Goal: Information Seeking & Learning: Check status

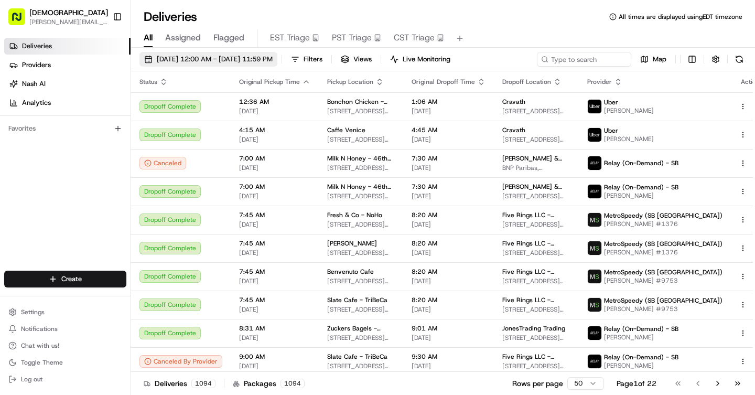
click at [171, 57] on span "[DATE] 12:00 AM - [DATE] 11:59 PM" at bounding box center [215, 59] width 116 height 9
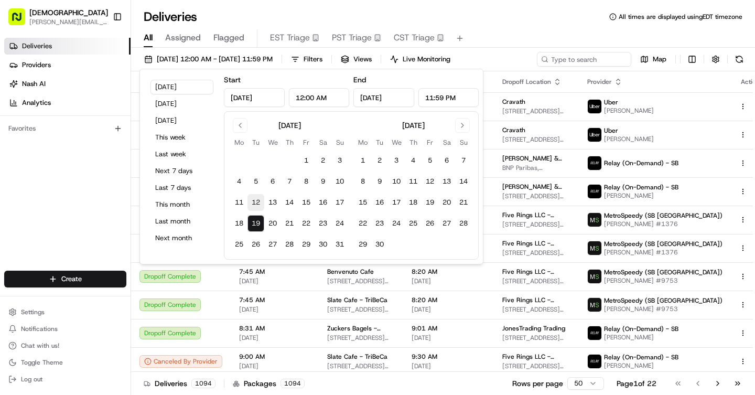
click at [254, 202] on button "12" at bounding box center [256, 202] width 17 height 17
type input "[DATE]"
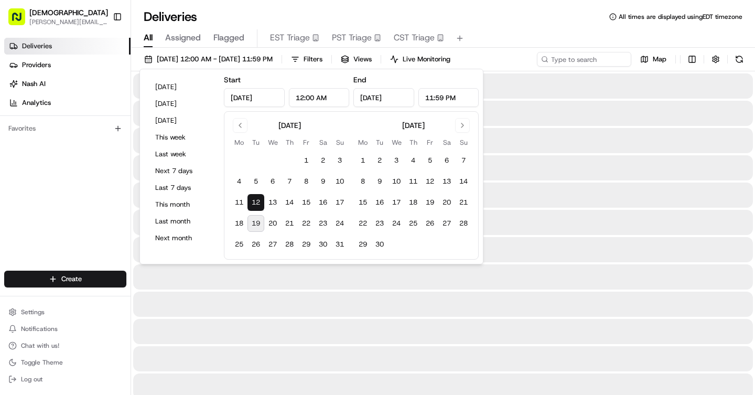
drag, startPoint x: 511, startPoint y: 19, endPoint x: 567, endPoint y: 67, distance: 73.7
click at [512, 19] on div "Deliveries All times are displayed using EDT timezone" at bounding box center [443, 16] width 624 height 17
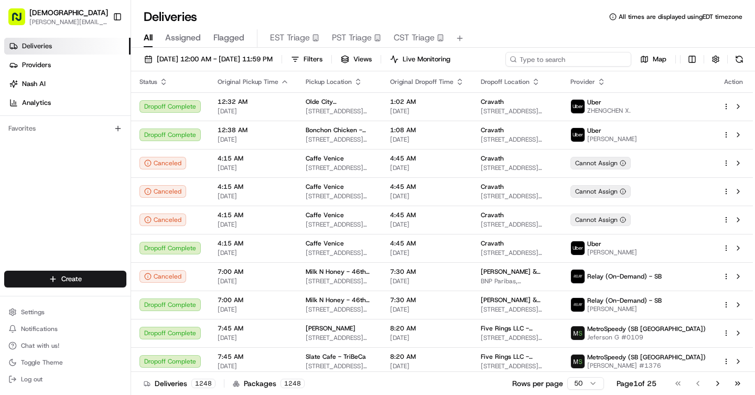
click at [567, 59] on input at bounding box center [568, 59] width 126 height 15
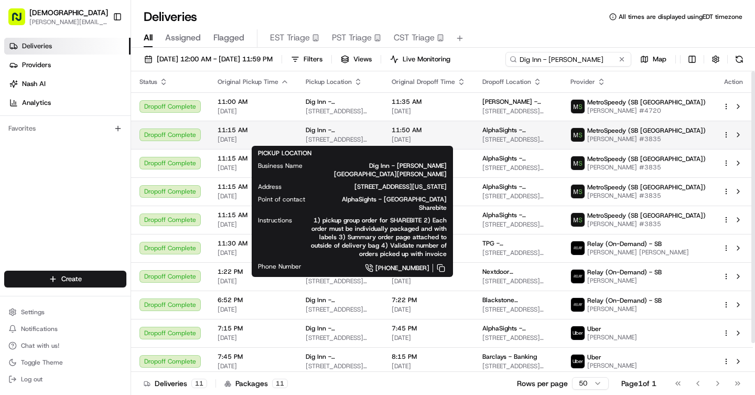
type input "Dig Inn - [PERSON_NAME]"
click at [373, 135] on span "[STREET_ADDRESS][US_STATE]" at bounding box center [340, 139] width 69 height 8
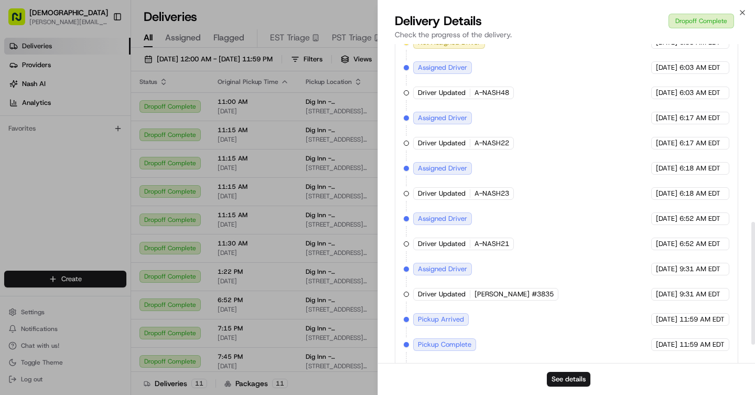
scroll to position [511, 0]
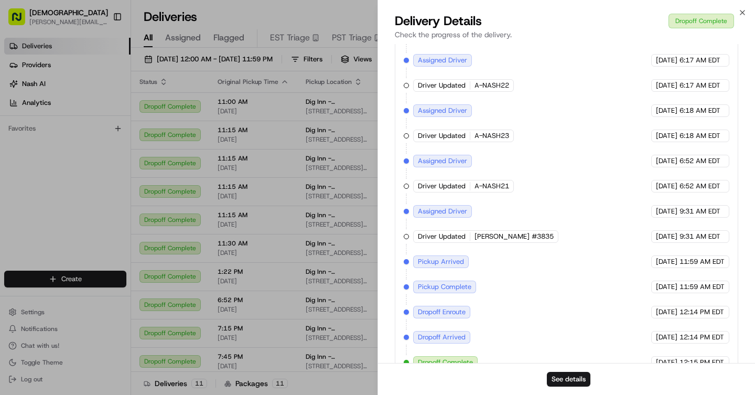
click at [430, 127] on div "Created (Sent To Provider) MetroSpeedy (SB [GEOGRAPHIC_DATA]) [DATE] 2:08 PM ED…" at bounding box center [567, 148] width 326 height 440
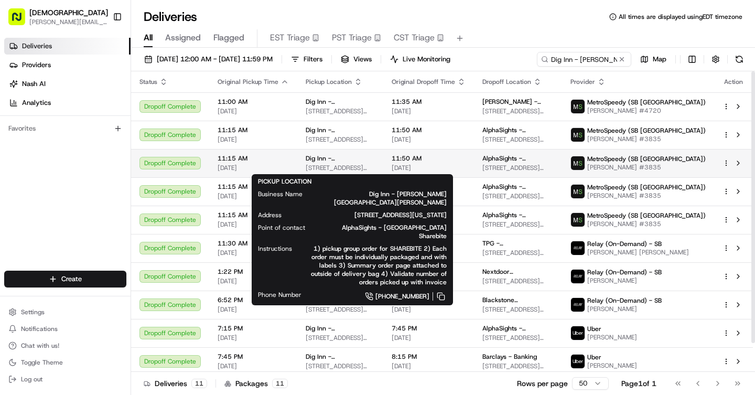
click at [320, 165] on span "[STREET_ADDRESS][US_STATE]" at bounding box center [340, 168] width 69 height 8
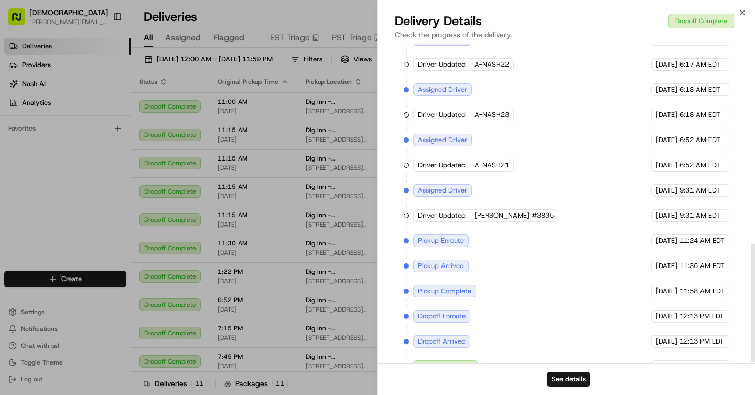
scroll to position [536, 0]
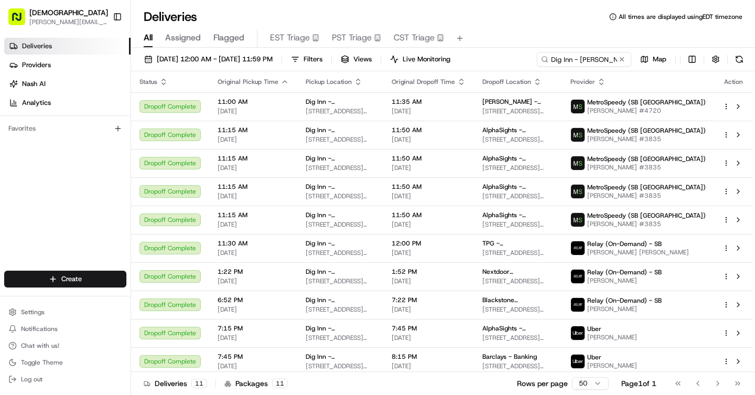
click at [620, 58] on button at bounding box center [622, 59] width 10 height 10
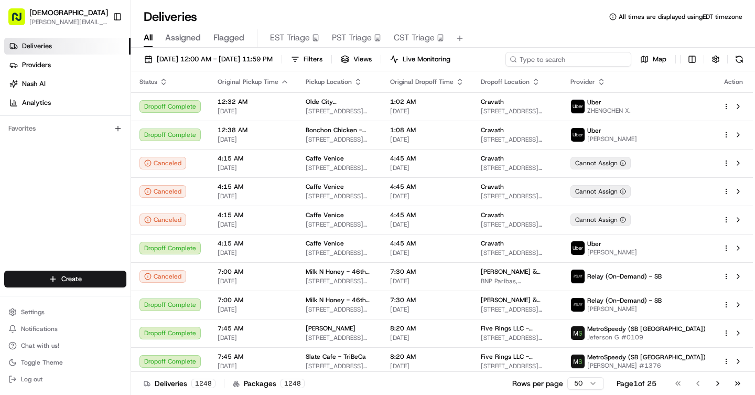
click at [603, 60] on input at bounding box center [568, 59] width 126 height 15
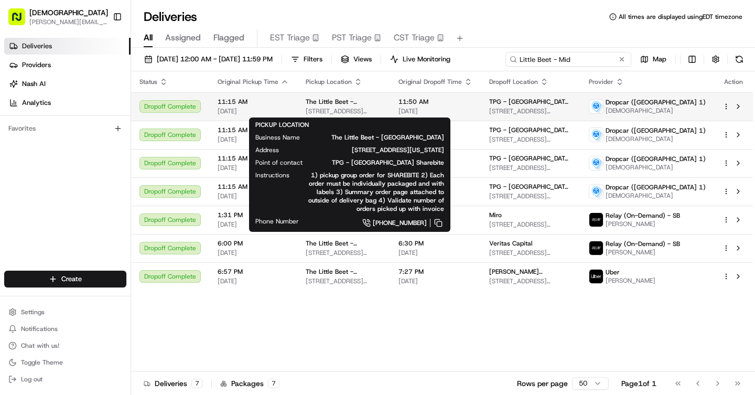
type input "Little Beet - Mid"
click at [359, 104] on span "The Little Beet - [GEOGRAPHIC_DATA]" at bounding box center [344, 102] width 76 height 8
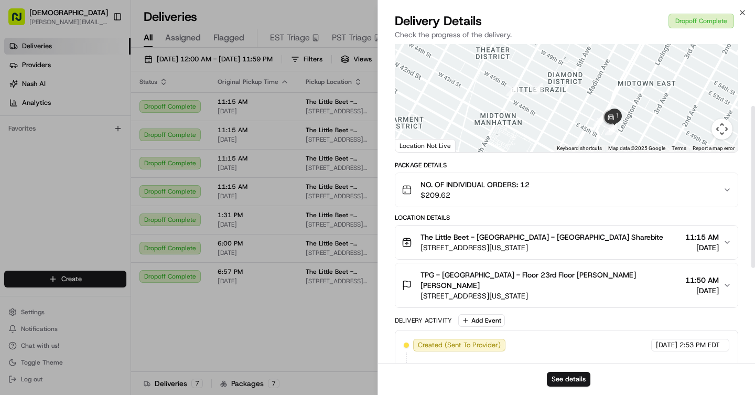
scroll to position [309, 0]
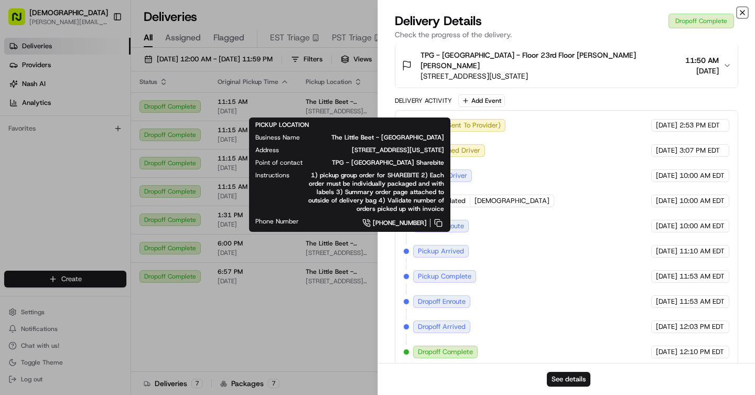
click at [740, 10] on icon "button" at bounding box center [742, 12] width 4 height 4
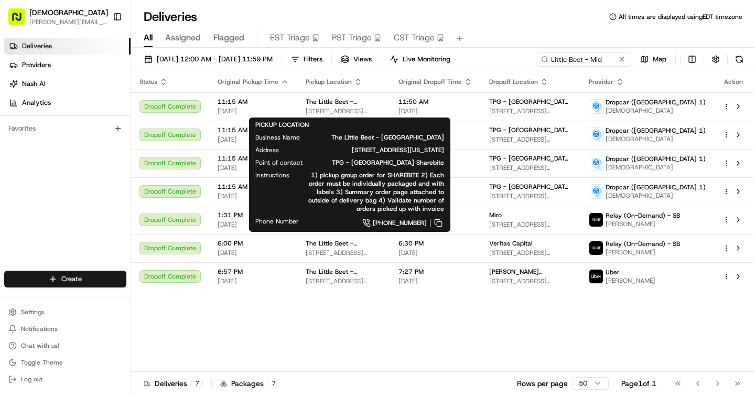
click at [740, 10] on div "Deliveries All times are displayed using EDT timezone" at bounding box center [443, 16] width 624 height 17
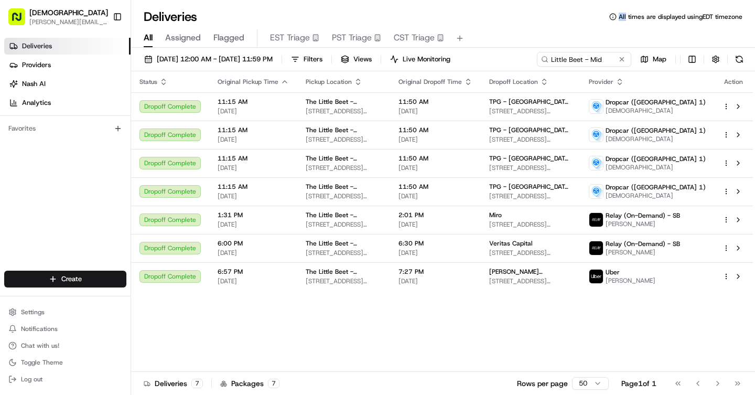
click at [623, 60] on button at bounding box center [622, 59] width 10 height 10
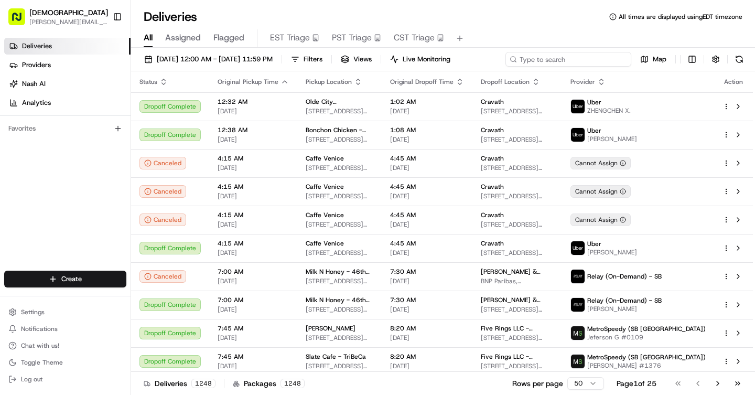
click at [555, 59] on input at bounding box center [568, 59] width 126 height 15
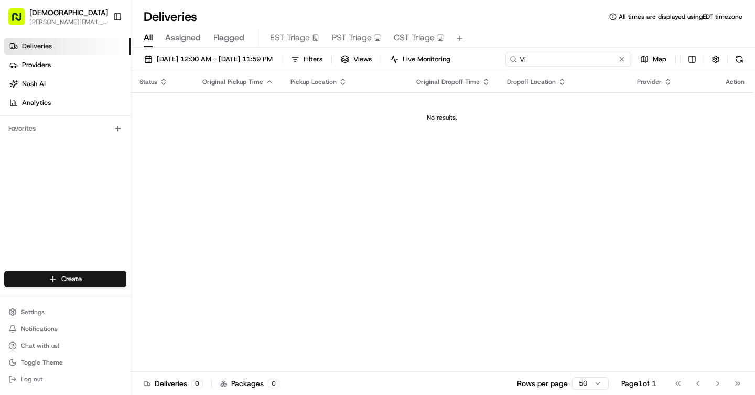
type input "V"
type input "Vis"
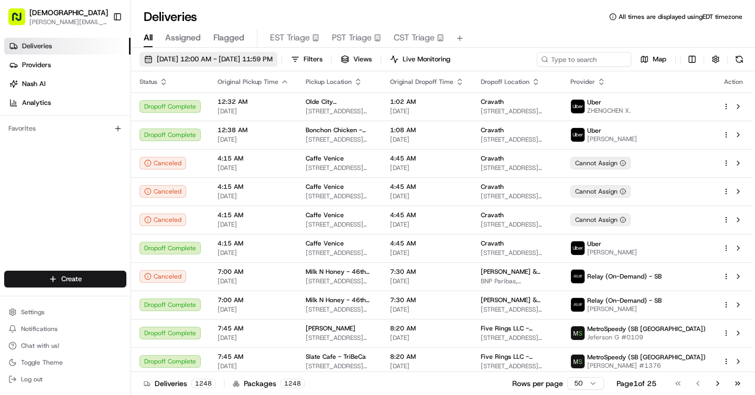
click at [220, 56] on span "[DATE] 12:00 AM - [DATE] 11:59 PM" at bounding box center [215, 59] width 116 height 9
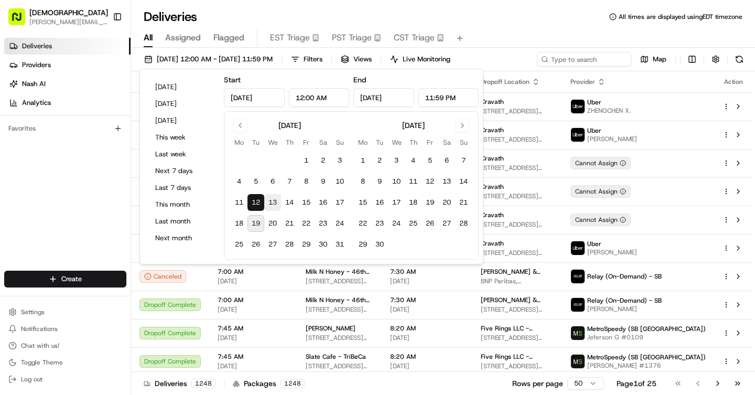
click at [268, 199] on button "13" at bounding box center [272, 202] width 17 height 17
type input "[DATE]"
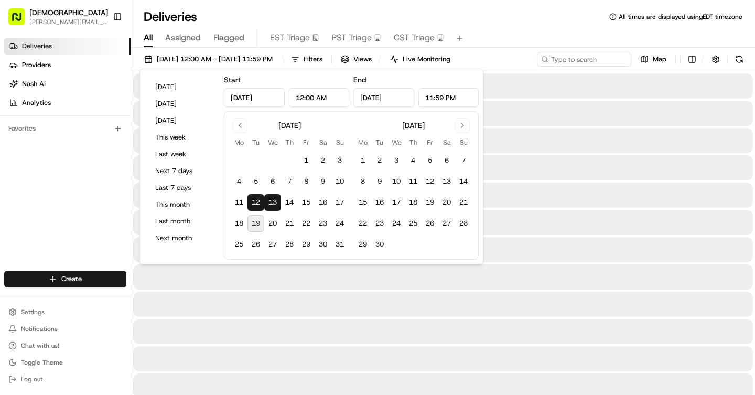
click at [270, 199] on button "13" at bounding box center [272, 202] width 17 height 17
type input "[DATE]"
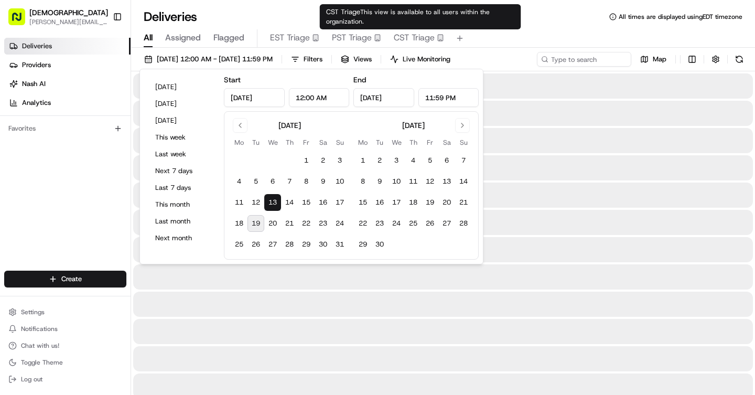
click at [558, 20] on div "Deliveries All times are displayed using EDT timezone" at bounding box center [443, 16] width 624 height 17
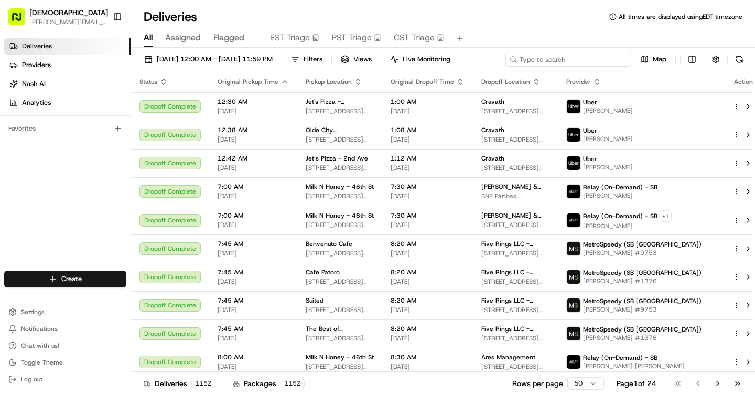
click at [560, 64] on input at bounding box center [568, 59] width 126 height 15
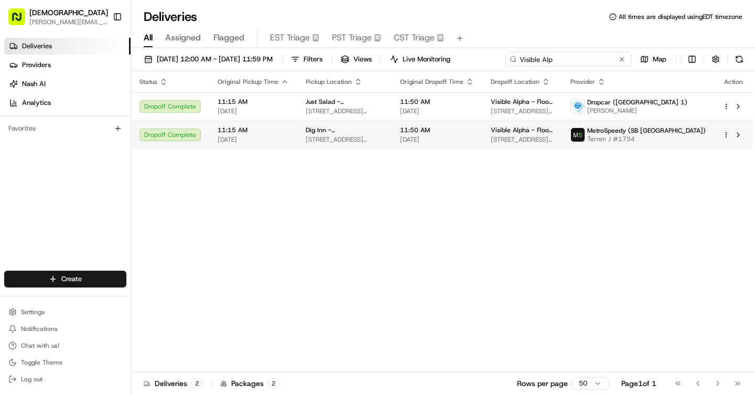
type input "Visible Alp"
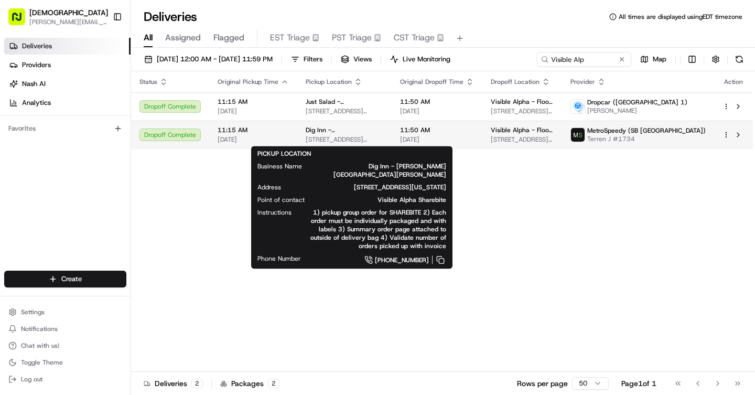
click at [343, 129] on span "Dig Inn - [PERSON_NAME][GEOGRAPHIC_DATA][PERSON_NAME]" at bounding box center [345, 130] width 78 height 8
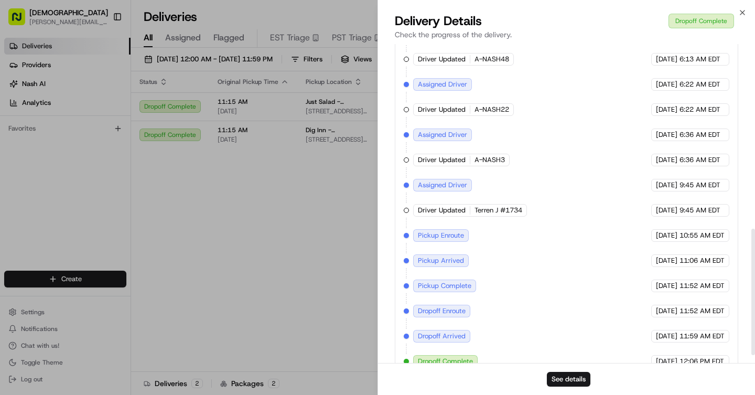
scroll to position [486, 0]
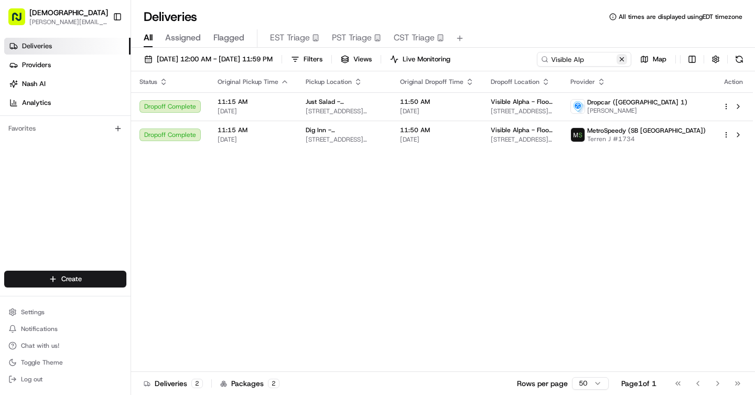
click at [621, 58] on button at bounding box center [622, 59] width 10 height 10
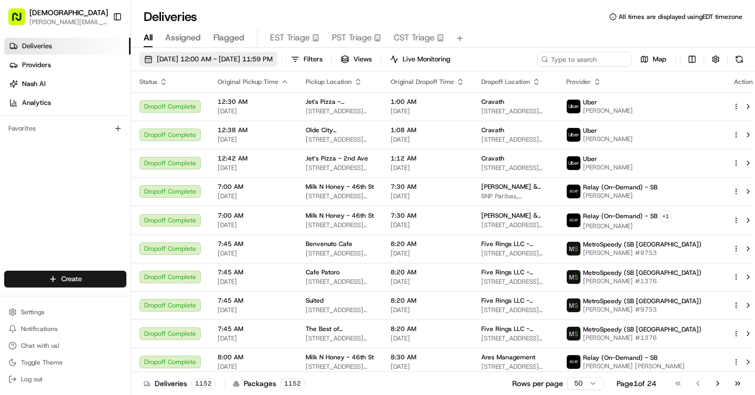
click at [190, 59] on span "[DATE] 12:00 AM - [DATE] 11:59 PM" at bounding box center [215, 59] width 116 height 9
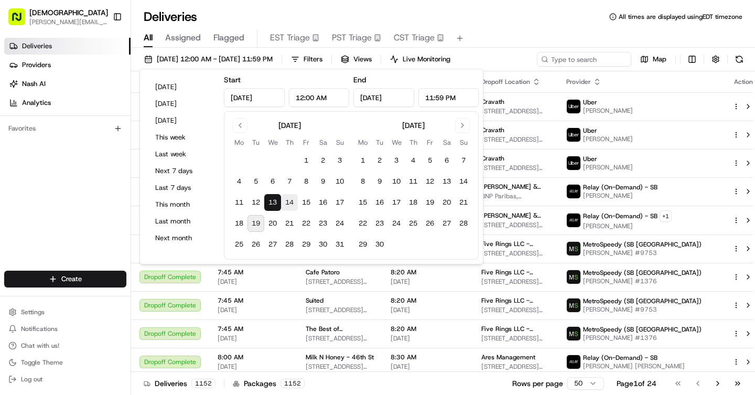
click at [290, 202] on button "14" at bounding box center [289, 202] width 17 height 17
type input "[DATE]"
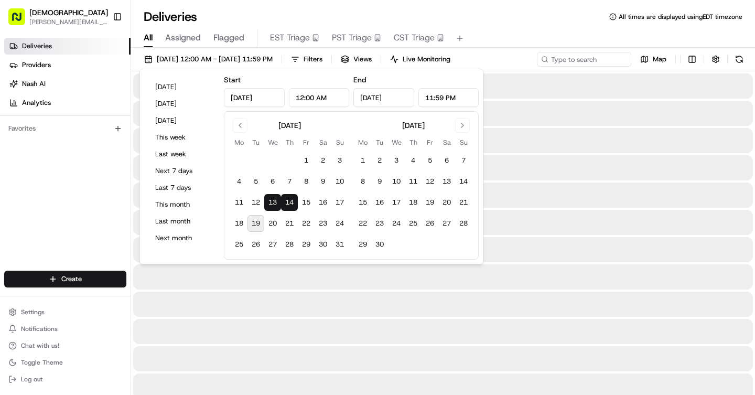
click at [290, 202] on button "14" at bounding box center [289, 202] width 17 height 17
type input "[DATE]"
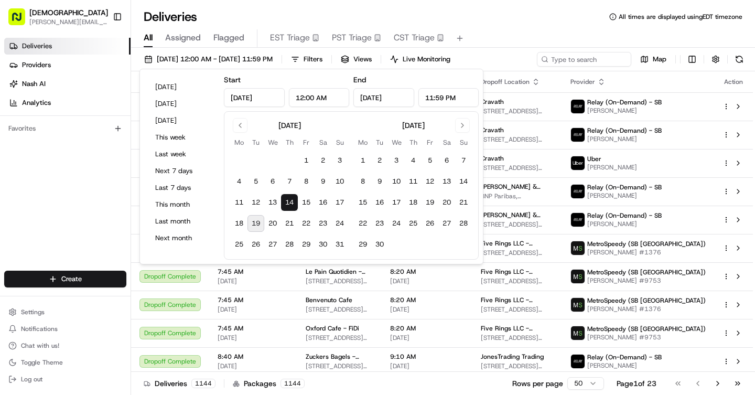
click at [528, 29] on div "All Assigned Flagged EST Triage PST Triage CST Triage" at bounding box center [443, 36] width 624 height 23
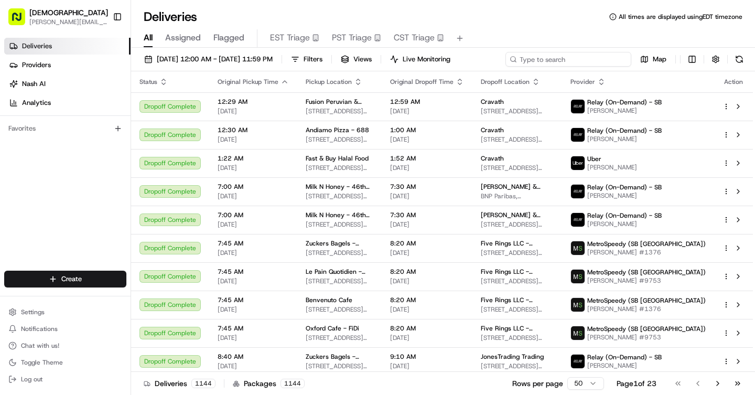
click at [581, 59] on input at bounding box center [568, 59] width 126 height 15
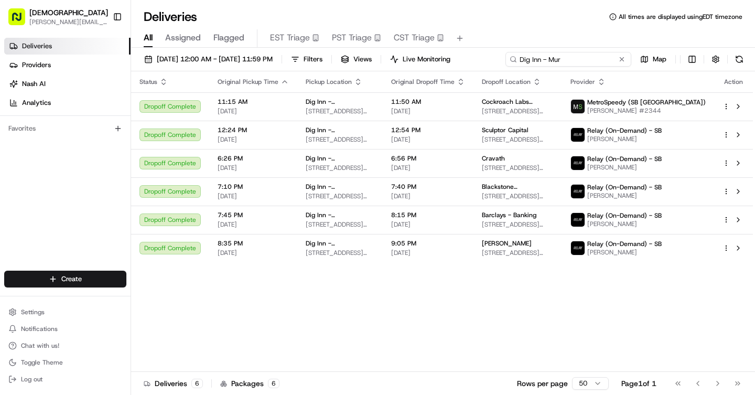
click at [577, 59] on input "Dig Inn - Mur" at bounding box center [568, 59] width 126 height 15
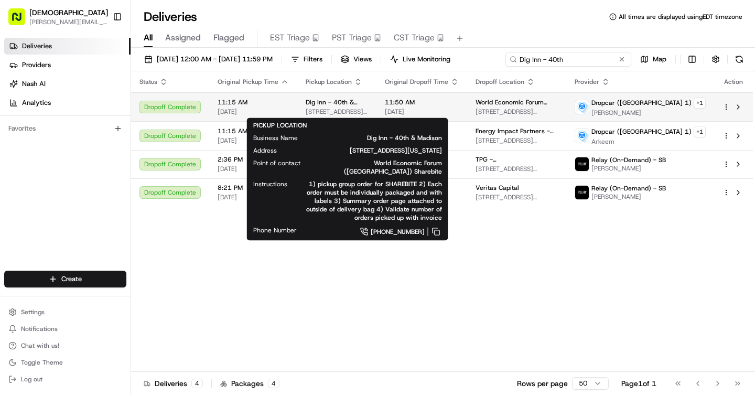
type input "Dig Inn - 40th"
click at [364, 98] on span "Dig Inn - 40th & Madison" at bounding box center [337, 102] width 62 height 8
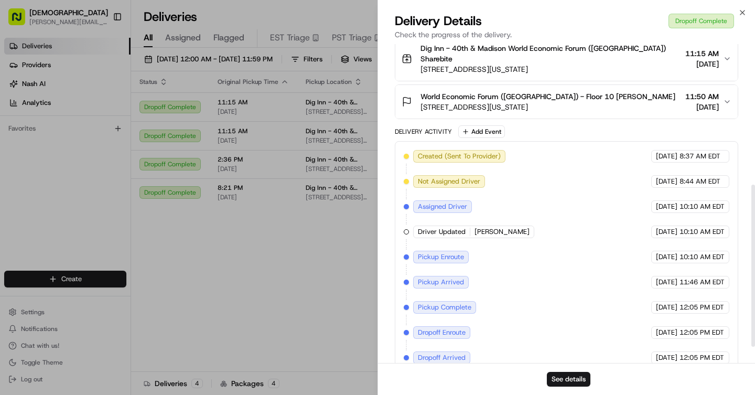
scroll to position [281, 0]
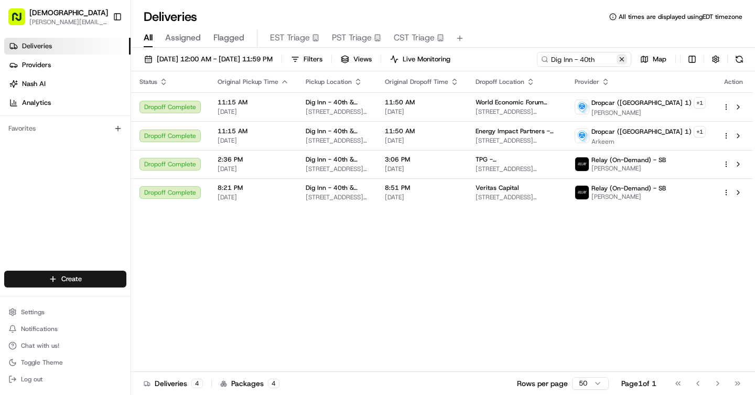
click at [625, 60] on button at bounding box center [622, 59] width 10 height 10
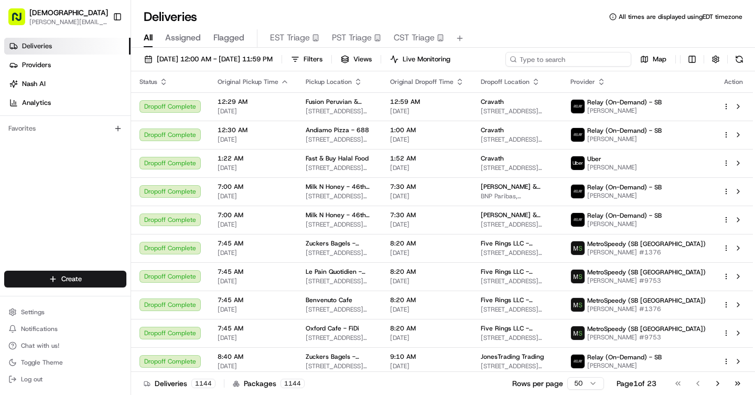
click at [623, 58] on input at bounding box center [568, 59] width 126 height 15
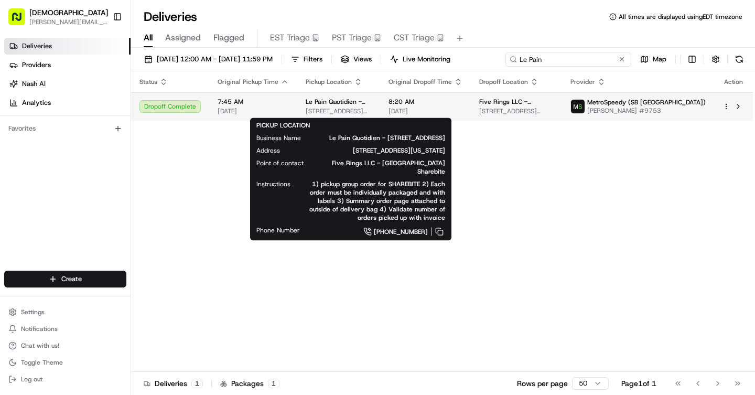
type input "Le Pain"
click at [310, 104] on span "Le Pain Quotidien - [STREET_ADDRESS]" at bounding box center [339, 102] width 66 height 8
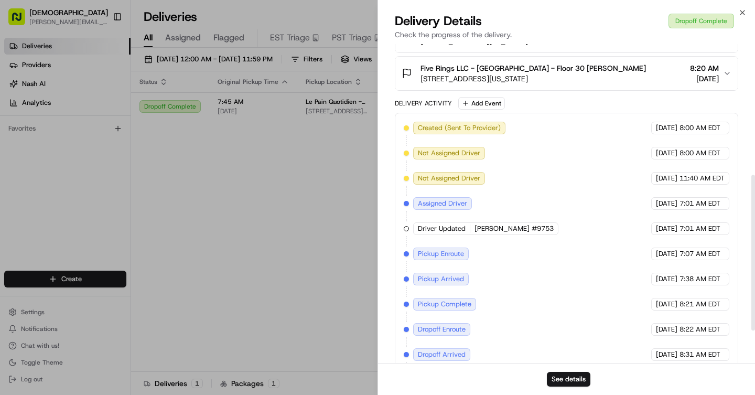
scroll to position [331, 0]
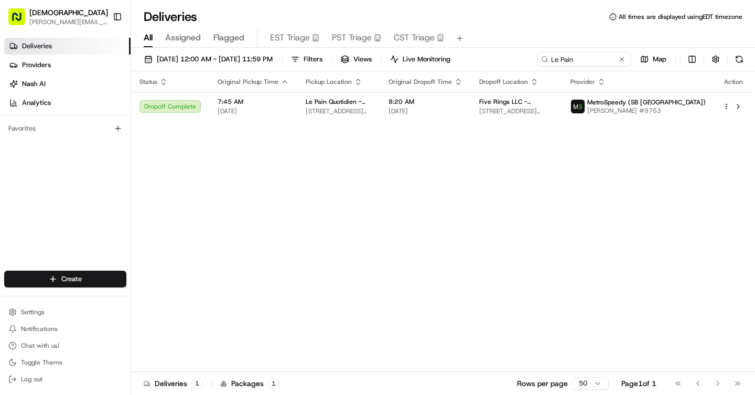
click at [626, 59] on button at bounding box center [622, 59] width 10 height 10
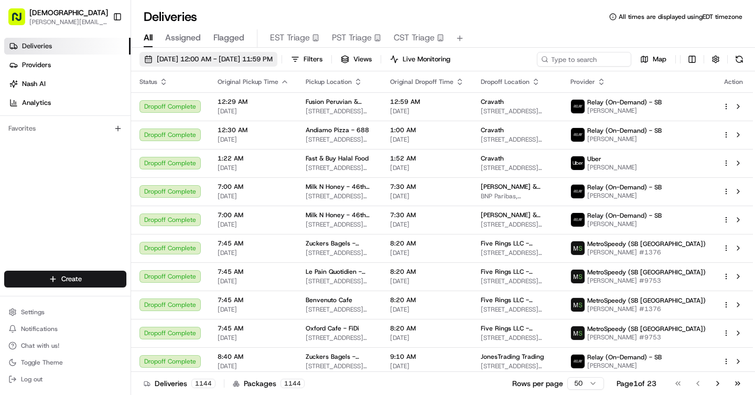
click at [171, 57] on span "[DATE] 12:00 AM - [DATE] 11:59 PM" at bounding box center [215, 59] width 116 height 9
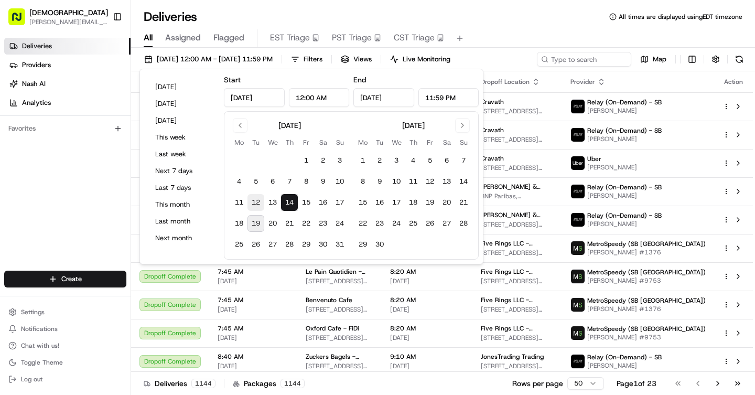
click at [255, 199] on button "12" at bounding box center [256, 202] width 17 height 17
type input "[DATE]"
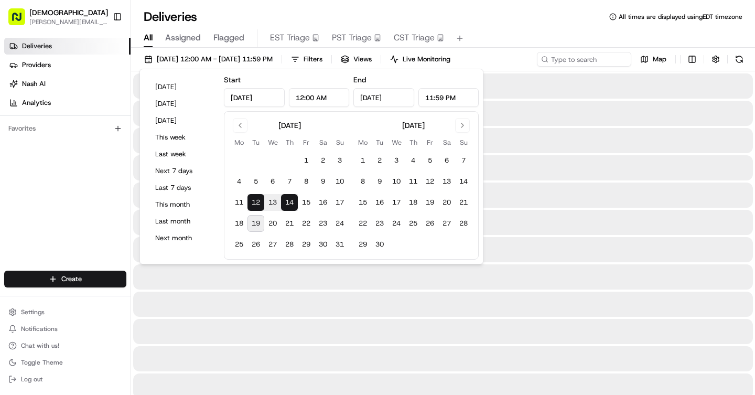
click at [254, 199] on button "12" at bounding box center [256, 202] width 17 height 17
type input "[DATE]"
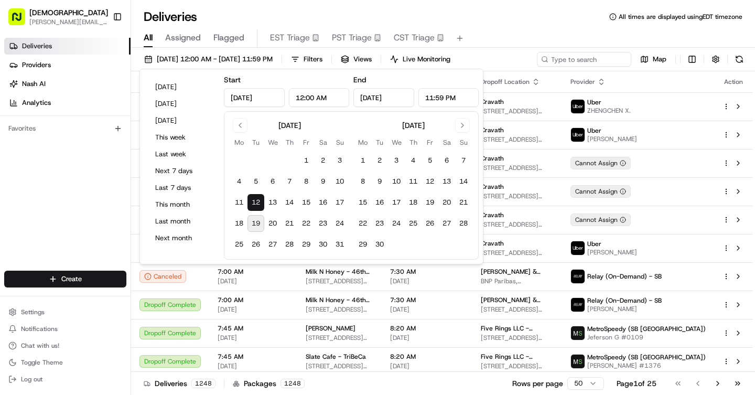
drag, startPoint x: 535, startPoint y: 17, endPoint x: 569, endPoint y: 51, distance: 48.2
click at [536, 17] on div "Deliveries All times are displayed using EDT timezone" at bounding box center [443, 16] width 624 height 17
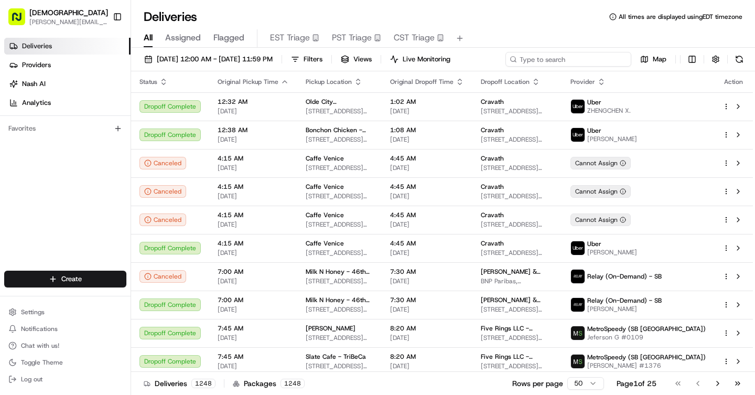
click at [578, 63] on input at bounding box center [568, 59] width 126 height 15
click at [574, 58] on input at bounding box center [568, 59] width 126 height 15
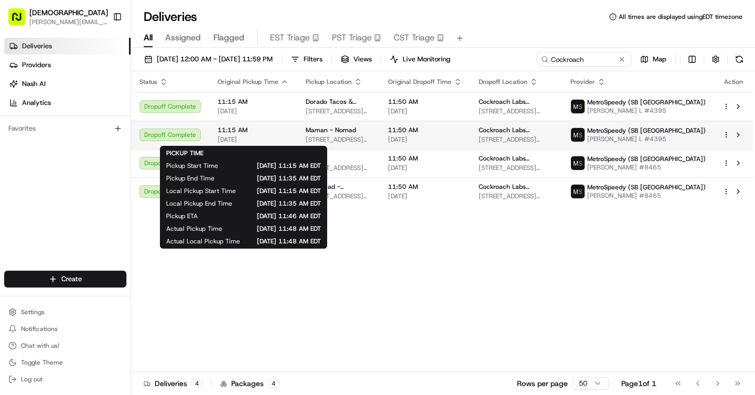
click at [236, 132] on span "11:15 AM" at bounding box center [253, 130] width 71 height 8
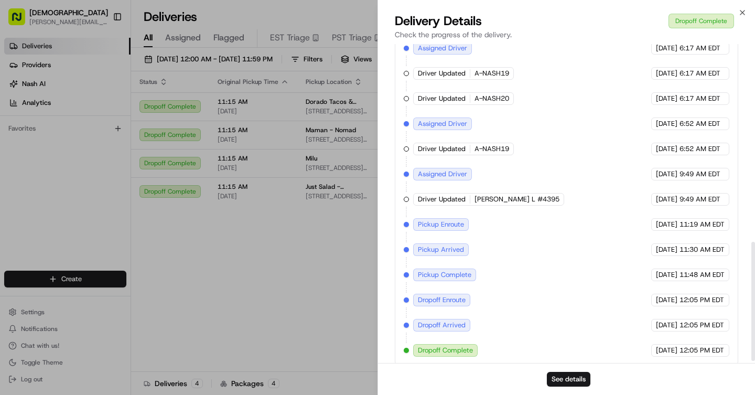
scroll to position [531, 0]
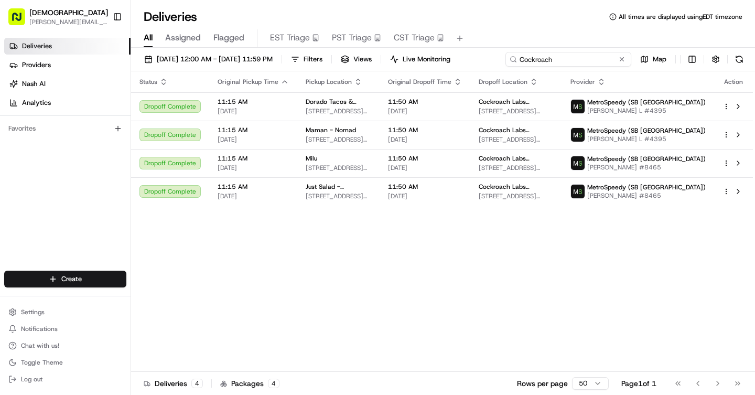
drag, startPoint x: 583, startPoint y: 62, endPoint x: 498, endPoint y: 62, distance: 85.5
click at [498, 62] on div "[DATE] 12:00 AM - [DATE] 11:59 PM Filters Views Live Monitoring Cockroach Map" at bounding box center [443, 61] width 624 height 19
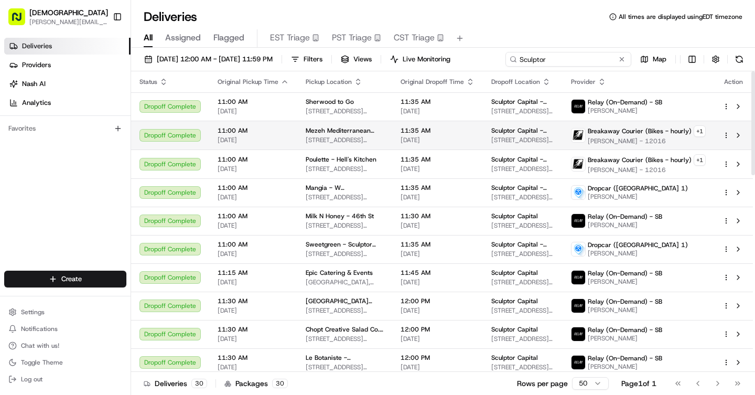
type input "Sculptor"
click at [322, 133] on span "Mezeh Mediterranean Grill - [GEOGRAPHIC_DATA]" at bounding box center [345, 130] width 78 height 8
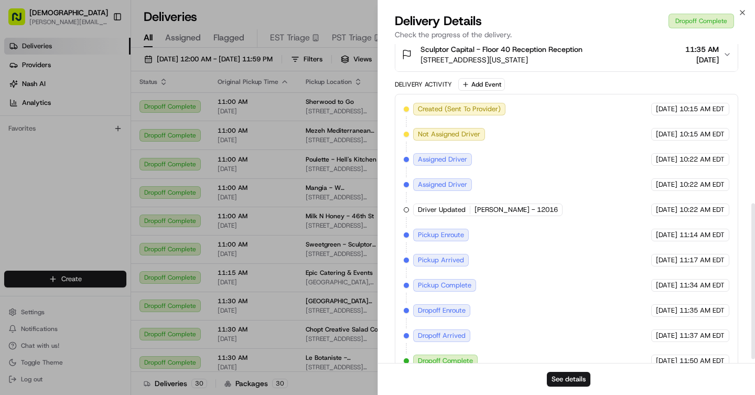
scroll to position [335, 0]
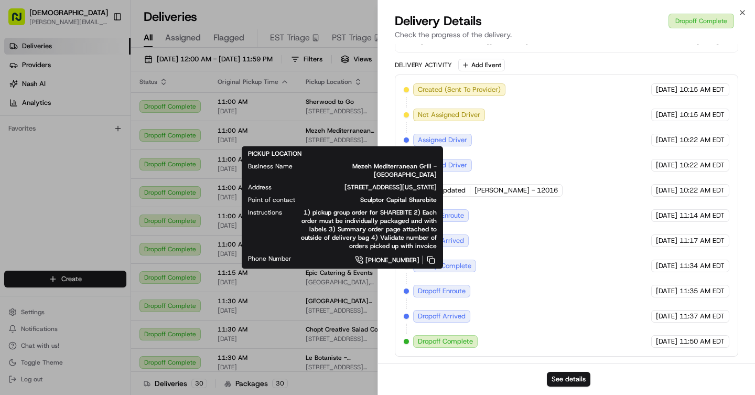
click at [742, 10] on icon "button" at bounding box center [742, 12] width 8 height 8
click at [742, 10] on div "Deliveries All times are displayed using EDT timezone" at bounding box center [443, 16] width 624 height 17
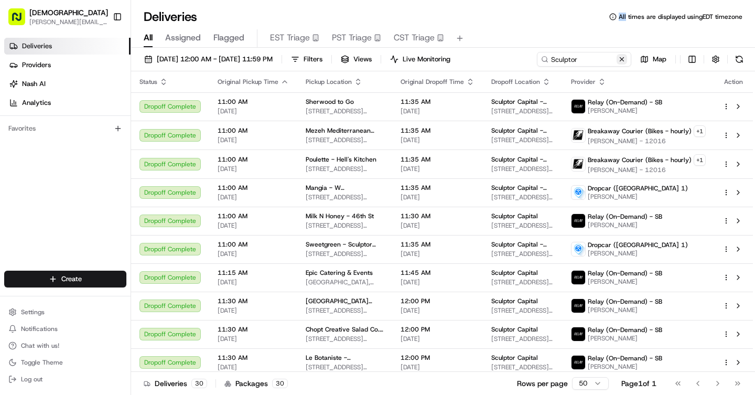
click at [623, 60] on button at bounding box center [622, 59] width 10 height 10
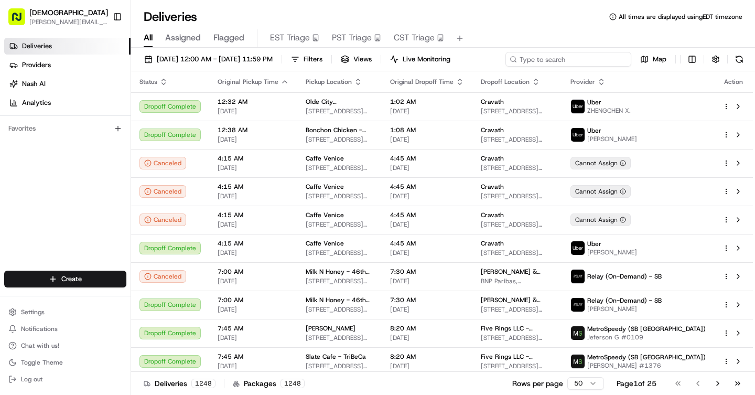
click at [579, 61] on input at bounding box center [568, 59] width 126 height 15
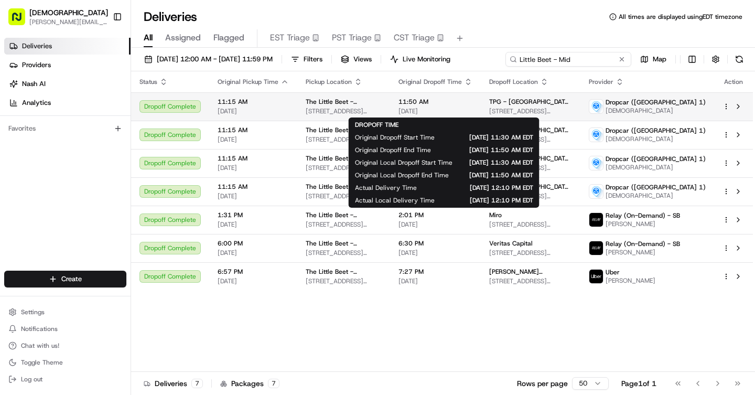
type input "Little Beet - Mid"
click at [435, 102] on span "11:50 AM" at bounding box center [436, 102] width 74 height 8
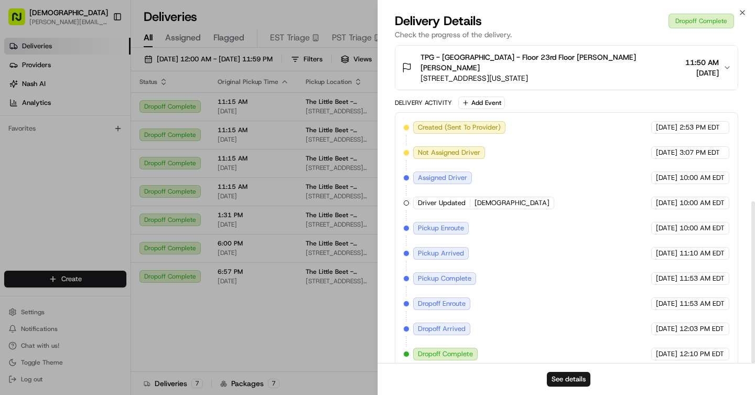
scroll to position [309, 0]
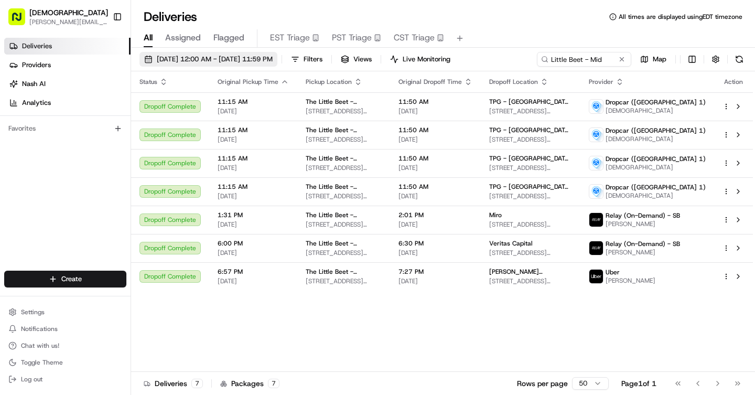
click at [188, 60] on span "[DATE] 12:00 AM - [DATE] 11:59 PM" at bounding box center [215, 59] width 116 height 9
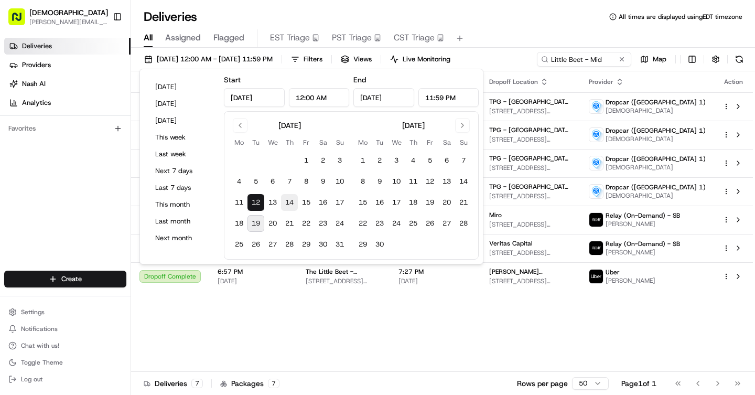
click at [288, 203] on button "14" at bounding box center [289, 202] width 17 height 17
type input "[DATE]"
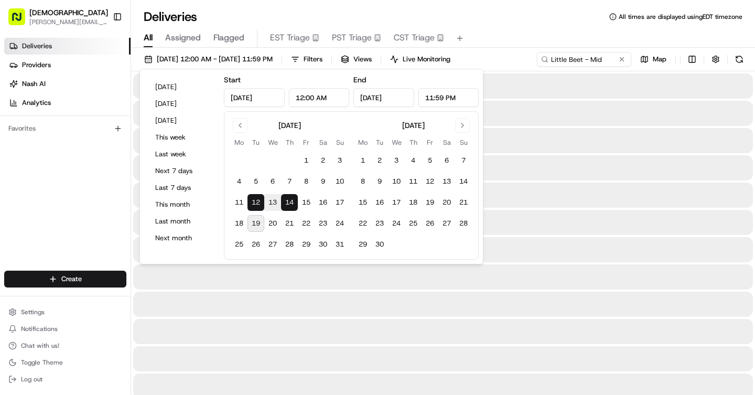
click at [289, 203] on button "14" at bounding box center [289, 202] width 17 height 17
type input "[DATE]"
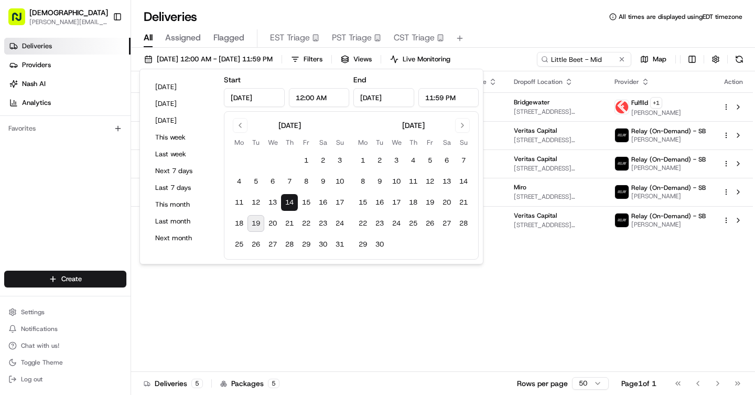
click at [506, 19] on div "Deliveries All times are displayed using EDT timezone" at bounding box center [443, 16] width 624 height 17
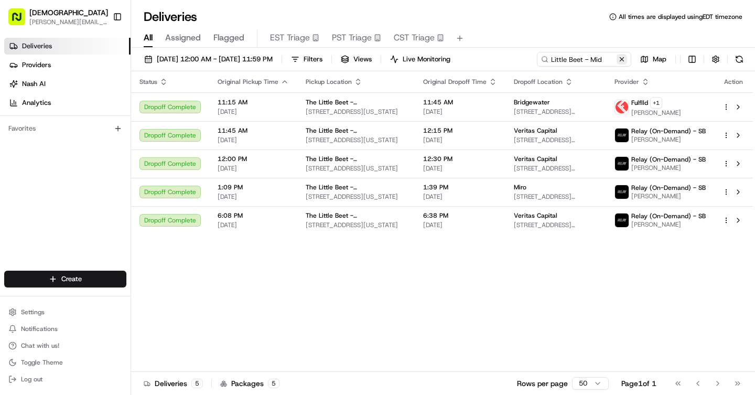
click at [621, 58] on button at bounding box center [622, 59] width 10 height 10
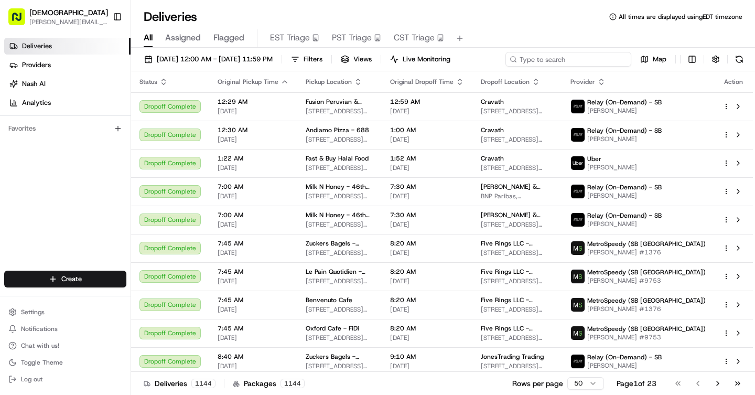
click at [598, 59] on input at bounding box center [568, 59] width 126 height 15
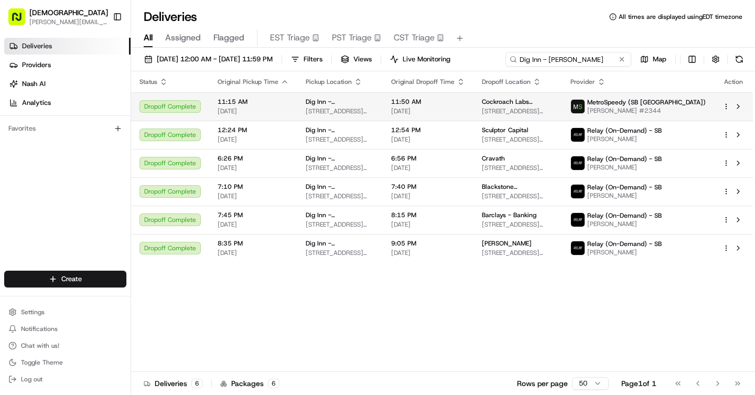
type input "Dig Inn - [PERSON_NAME]"
click at [293, 104] on td "11:15 AM [DATE]" at bounding box center [253, 106] width 88 height 28
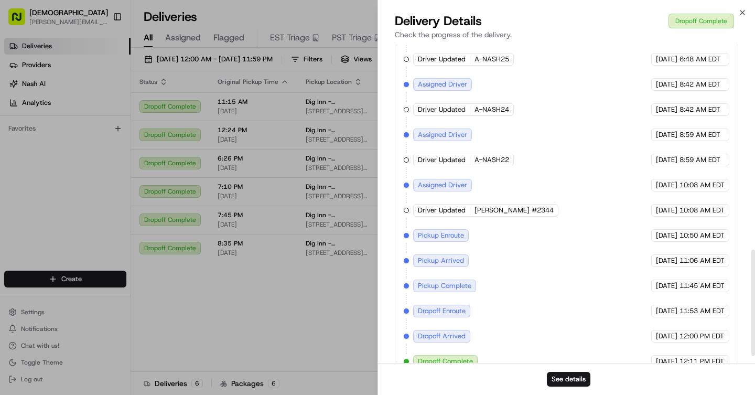
scroll to position [637, 0]
